Goal: Find specific page/section: Find specific page/section

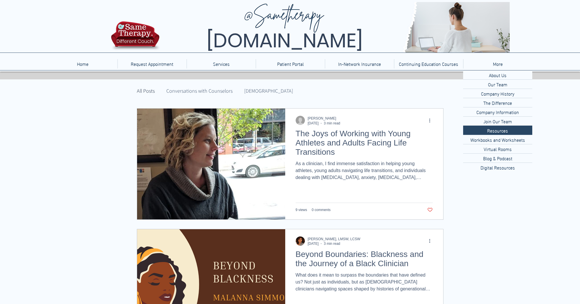
click at [494, 64] on p "More" at bounding box center [498, 63] width 16 height 9
click at [505, 85] on p "Our Team" at bounding box center [497, 84] width 24 height 9
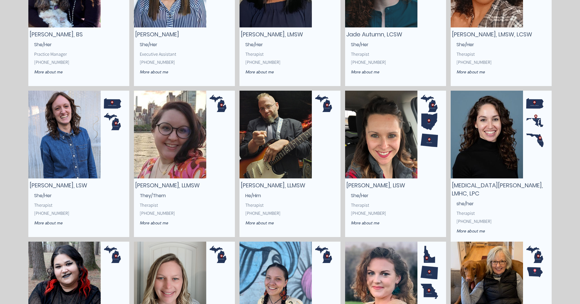
scroll to position [316, 0]
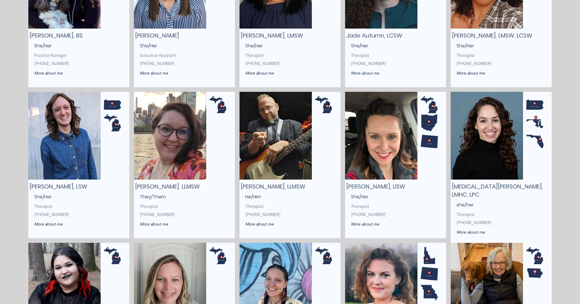
click at [506, 132] on img "main content" at bounding box center [486, 136] width 72 height 88
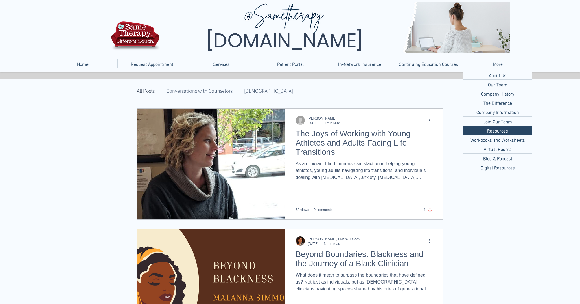
click at [495, 63] on p "More" at bounding box center [498, 63] width 16 height 9
click at [499, 87] on p "Our Team" at bounding box center [497, 84] width 24 height 9
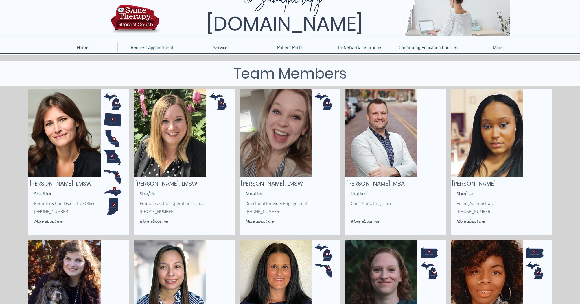
scroll to position [15, 0]
